Goal: Information Seeking & Learning: Learn about a topic

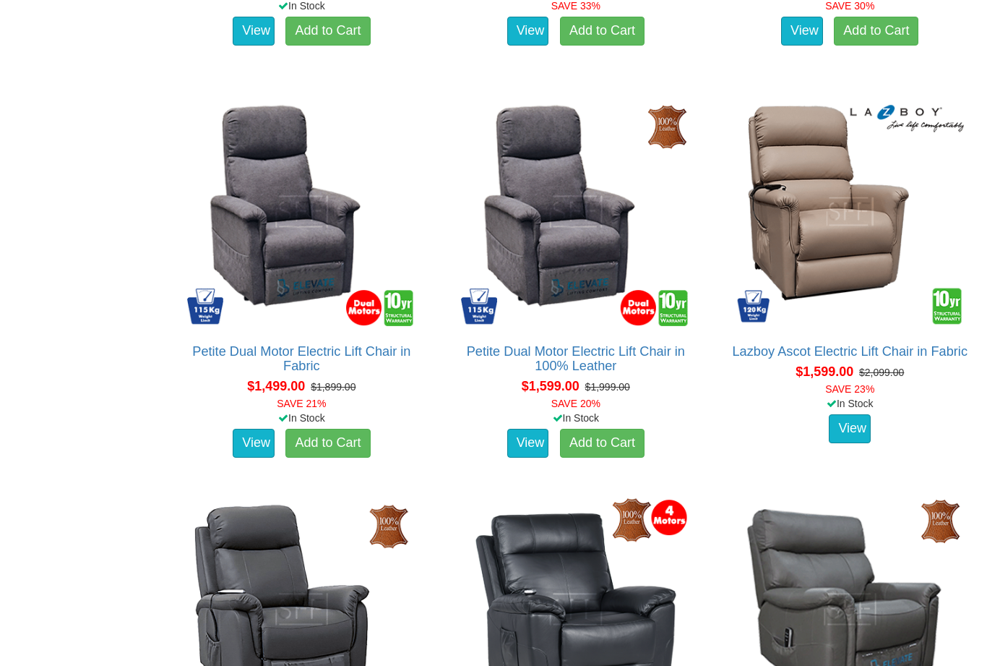
scroll to position [1288, 0]
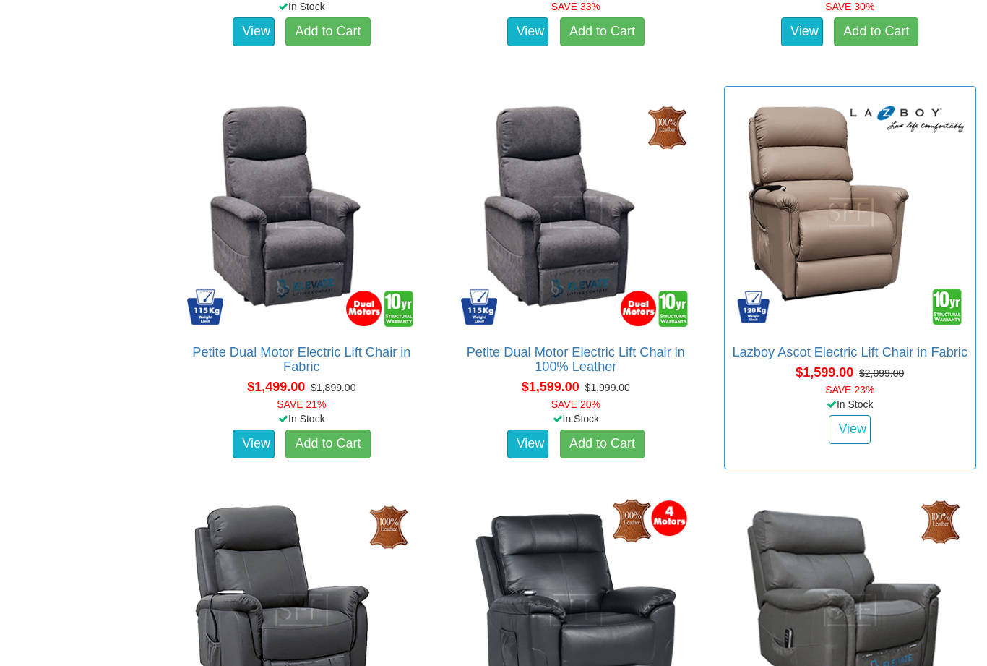
click at [857, 444] on link "View" at bounding box center [850, 429] width 42 height 29
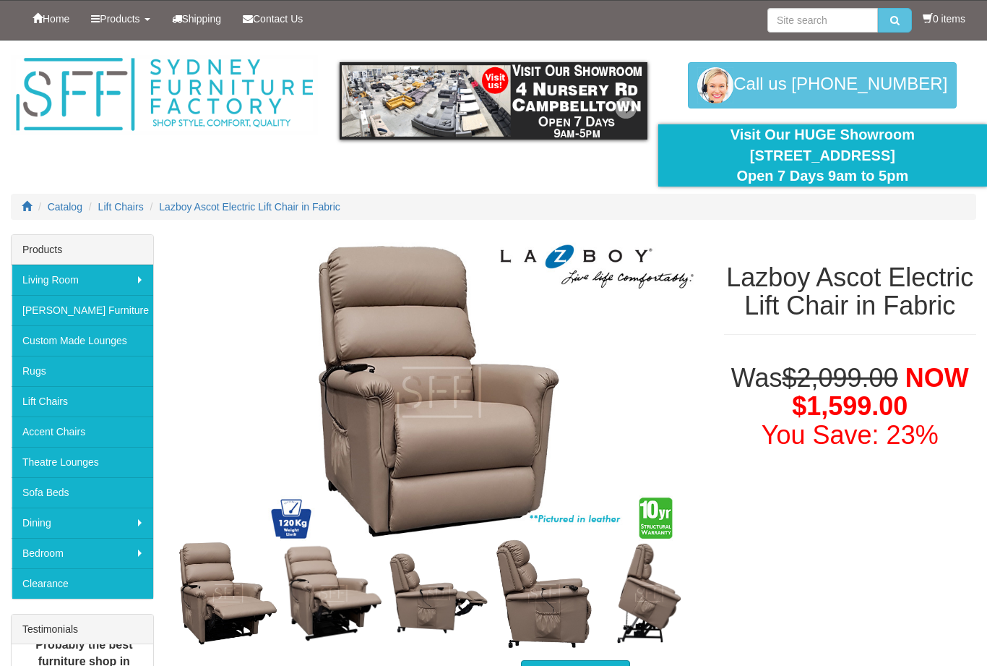
click at [465, 107] on img at bounding box center [493, 100] width 307 height 77
click at [488, 91] on img at bounding box center [493, 100] width 307 height 77
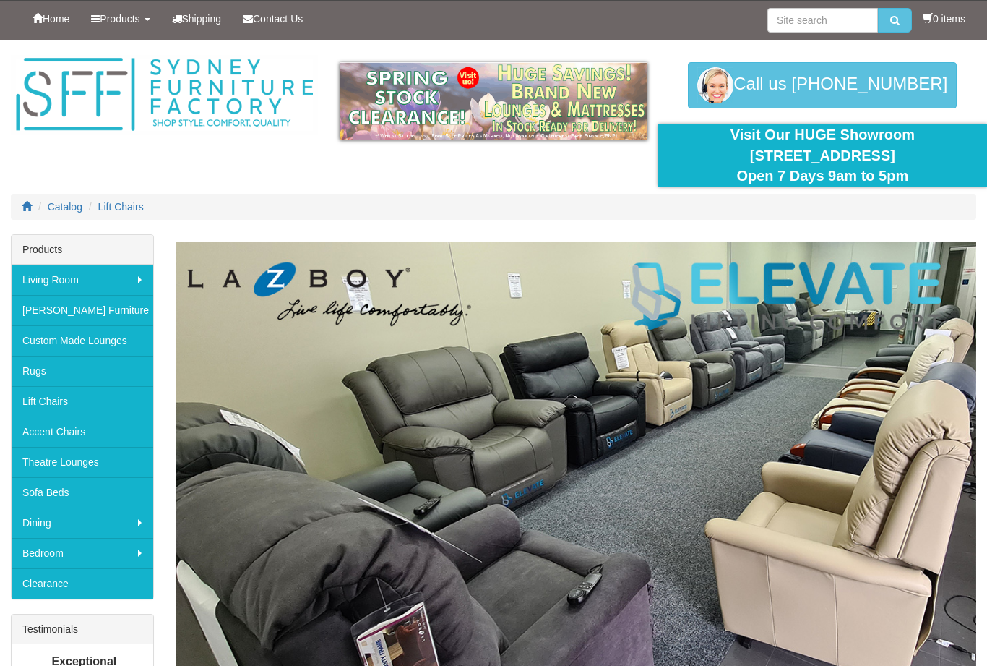
scroll to position [1288, 0]
